Goal: Information Seeking & Learning: Check status

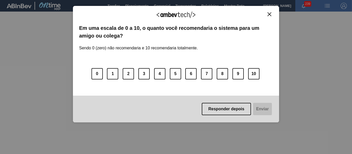
click at [270, 16] on img "Close" at bounding box center [270, 14] width 4 height 4
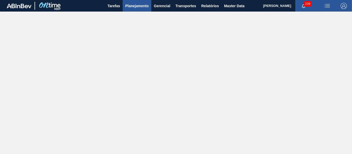
click at [134, 6] on span "Planejamento" at bounding box center [136, 6] width 23 height 6
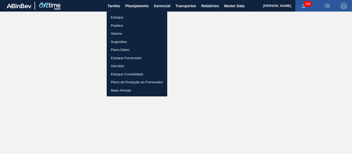
click at [136, 17] on li "Estoque" at bounding box center [137, 17] width 61 height 8
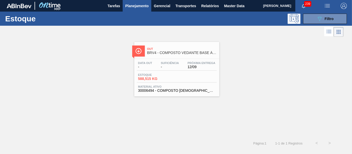
click at [183, 67] on div "Data out - Suficiência - Próxima Entrega 12/09" at bounding box center [177, 66] width 80 height 9
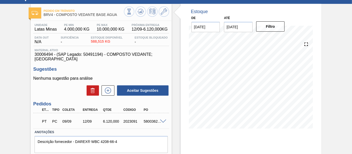
scroll to position [52, 0]
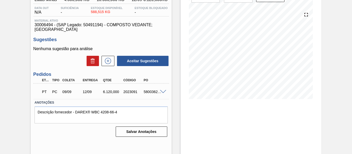
click at [162, 90] on span at bounding box center [163, 92] width 6 height 4
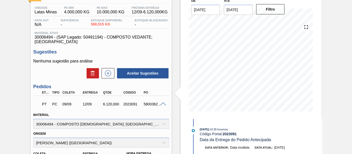
scroll to position [30, 0]
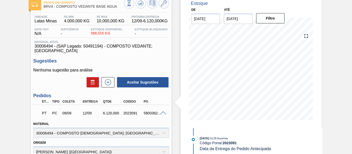
click at [145, 111] on div "5800362399" at bounding box center [154, 113] width 22 height 4
copy div "5800362399"
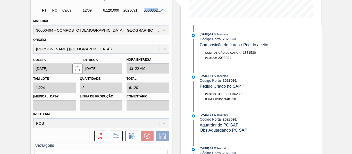
scroll to position [100, 0]
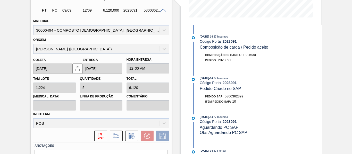
click at [239, 95] on span "5800362399" at bounding box center [234, 97] width 19 height 4
copy span "5800362399"
click at [241, 96] on span "5800362399" at bounding box center [234, 97] width 19 height 4
click at [240, 96] on span "5800362399" at bounding box center [234, 97] width 19 height 4
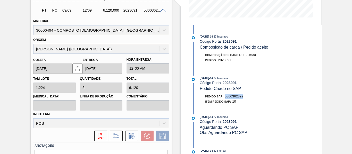
click at [240, 96] on span "5800362399" at bounding box center [234, 97] width 19 height 4
copy span "5800362399"
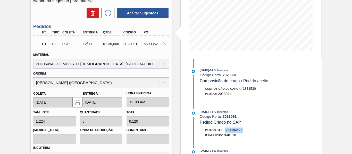
scroll to position [108, 0]
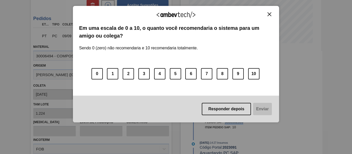
click at [271, 14] on img "Close" at bounding box center [270, 14] width 4 height 4
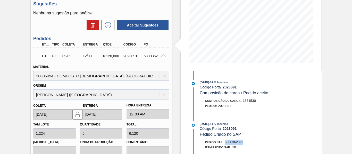
scroll to position [82, 0]
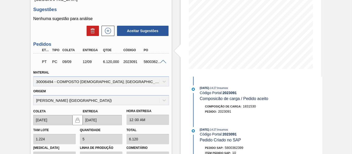
click at [162, 60] on div "5800362399" at bounding box center [154, 62] width 22 height 4
click at [165, 60] on span at bounding box center [163, 62] width 6 height 4
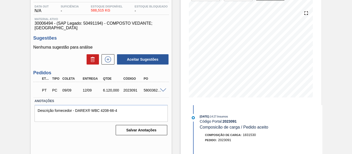
scroll to position [67, 0]
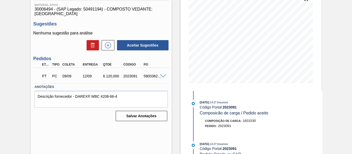
click at [160, 74] on div "5800362399" at bounding box center [154, 76] width 22 height 4
click at [163, 75] on span at bounding box center [163, 77] width 6 height 4
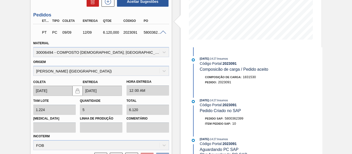
scroll to position [108, 0]
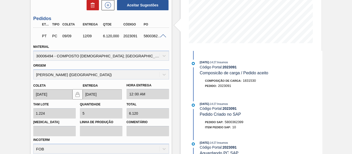
click at [0, 87] on div "Pedido em Trânsito BRV4 - COMPOSTO VEDANTE BASE ÁGUA Unidade Latas Minas PE MIN…" at bounding box center [176, 64] width 352 height 292
